Goal: Find contact information: Find contact information

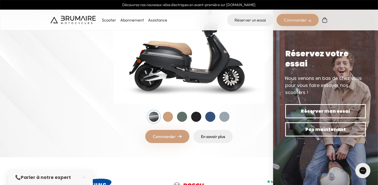
scroll to position [50, 0]
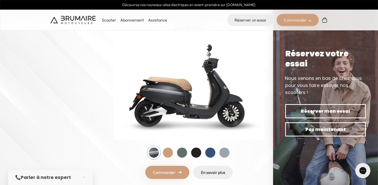
click at [168, 155] on div at bounding box center [168, 152] width 10 height 10
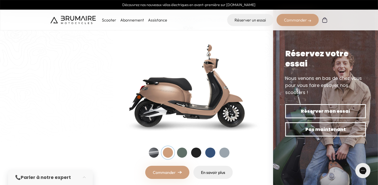
click at [183, 153] on div at bounding box center [182, 152] width 10 height 10
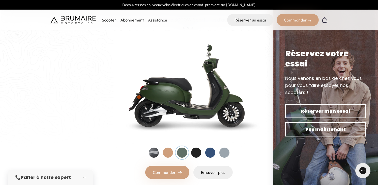
click at [199, 153] on div at bounding box center [196, 152] width 10 height 10
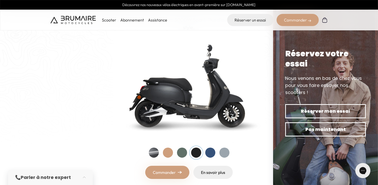
click at [213, 152] on div at bounding box center [211, 152] width 10 height 10
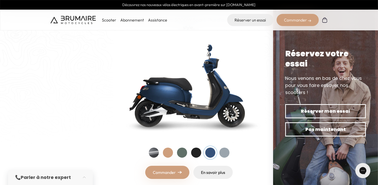
click at [228, 151] on div at bounding box center [225, 152] width 10 height 10
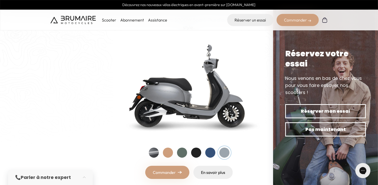
click at [153, 153] on div at bounding box center [154, 152] width 10 height 10
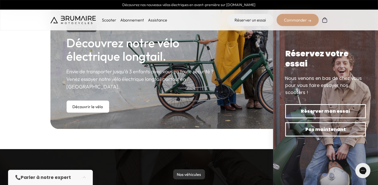
scroll to position [202, 0]
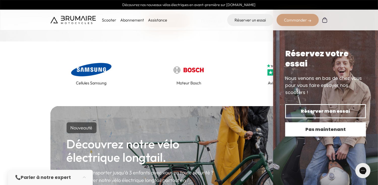
drag, startPoint x: 337, startPoint y: 131, endPoint x: 326, endPoint y: 133, distance: 10.9
click at [336, 131] on span "Pas maintenant" at bounding box center [325, 129] width 63 height 7
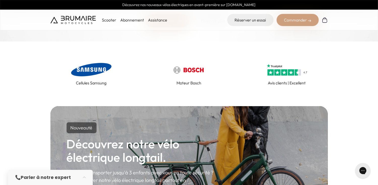
click at [111, 23] on p "Scooter" at bounding box center [109, 20] width 14 height 6
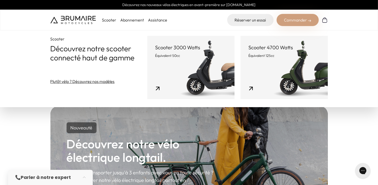
click at [248, 77] on link "Scooter 4700 Watts Équivalent 125cc" at bounding box center [284, 67] width 87 height 63
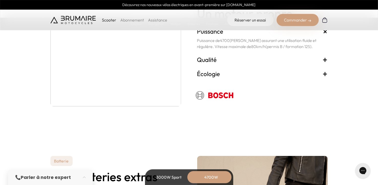
scroll to position [1060, 0]
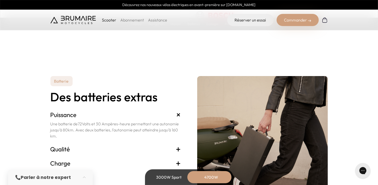
click at [163, 178] on div "3000W Sport" at bounding box center [169, 177] width 40 height 12
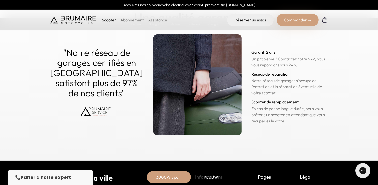
scroll to position [2535, 0]
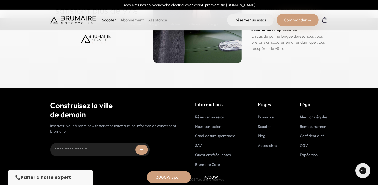
drag, startPoint x: 379, startPoint y: 71, endPoint x: 9, endPoint y: 13, distance: 374.4
click at [210, 126] on link "Nous contacter" at bounding box center [209, 126] width 26 height 5
